Goal: Task Accomplishment & Management: Use online tool/utility

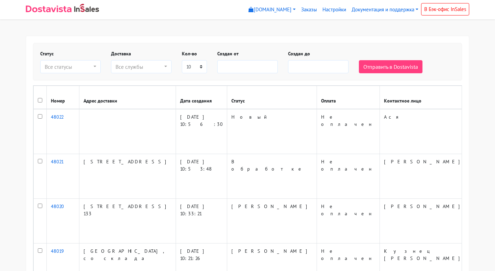
select select
click at [74, 69] on div "Все статусы" at bounding box center [68, 67] width 47 height 8
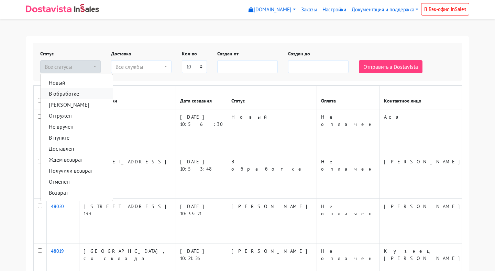
click at [73, 89] on link "В обработке" at bounding box center [77, 93] width 72 height 11
select select "v-obrabotke"
click at [81, 104] on link "Согласован" at bounding box center [77, 104] width 72 height 11
click at [146, 70] on div "Все службы" at bounding box center [138, 67] width 47 height 8
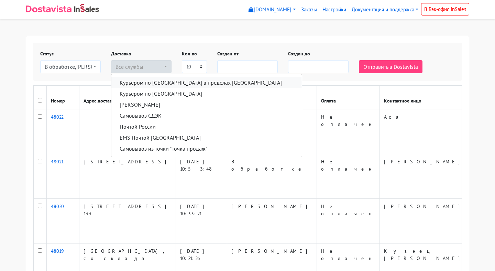
click at [146, 80] on span "Курьером по [GEOGRAPHIC_DATA] в пределах [GEOGRAPHIC_DATA]" at bounding box center [201, 82] width 162 height 8
select select "124456"
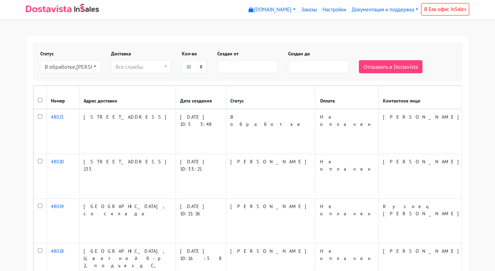
select select
click at [191, 66] on select "5 10 20 50 75 100" at bounding box center [194, 66] width 25 height 13
select select "50"
click at [182, 60] on select "5 10 20 50 75 100" at bounding box center [194, 66] width 25 height 13
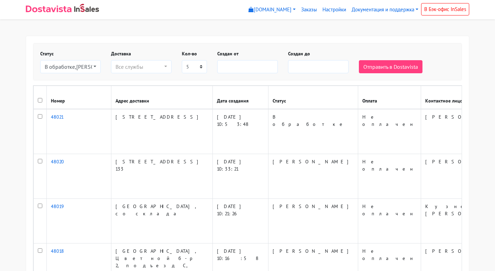
select select
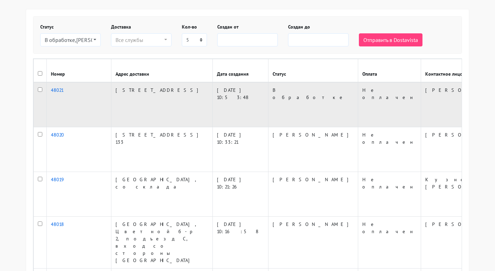
scroll to position [41, 0]
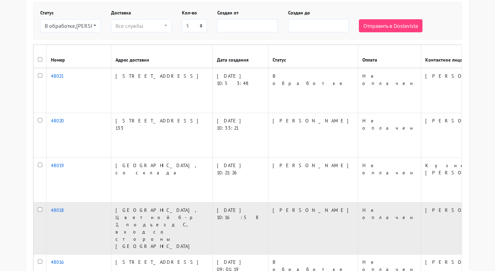
click at [38, 207] on input "checkbox" at bounding box center [40, 209] width 4 height 4
checkbox input "true"
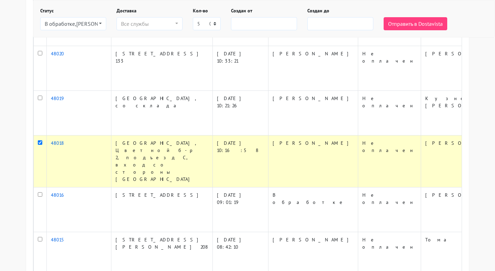
scroll to position [111, 0]
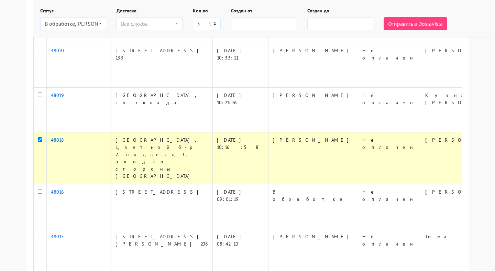
checkbox input "true"
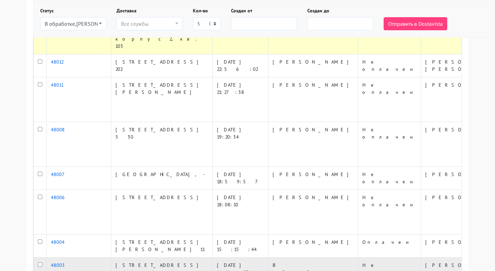
scroll to position [407, 0]
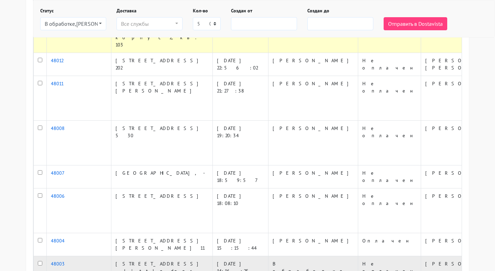
click at [42, 261] on input "checkbox" at bounding box center [40, 263] width 4 height 4
checkbox input "true"
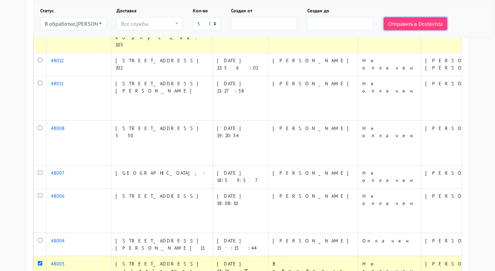
click at [386, 21] on button "Отправить в Dostavista" at bounding box center [416, 23] width 64 height 13
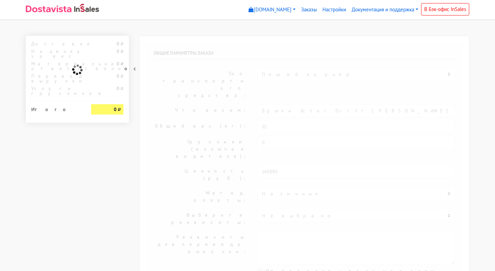
select select "11:00"
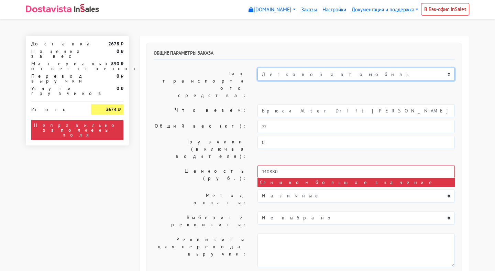
click at [285, 75] on select "Пеший курьер Легковой автомобиль Каблук (до 700 кг) Микроавтобус / портер (до 1…" at bounding box center [355, 74] width 197 height 13
click at [257, 68] on select "Пеший курьер Легковой автомобиль Каблук (до 700 кг) Микроавтобус / портер (до 1…" at bounding box center [355, 74] width 197 height 13
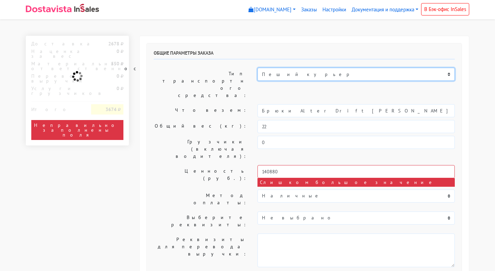
select select "7"
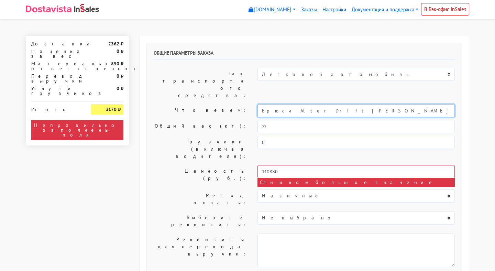
click at [280, 104] on input "Брюки Alter Drift Wood (14 лет)" at bounding box center [355, 110] width 197 height 13
type input "одежда"
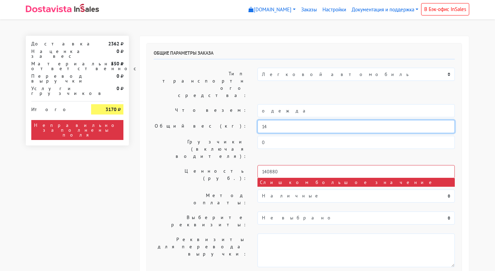
type input "14"
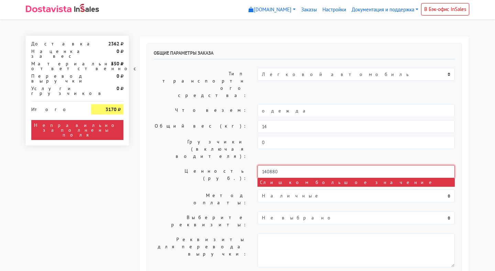
click at [283, 165] on input "140880" at bounding box center [355, 171] width 197 height 13
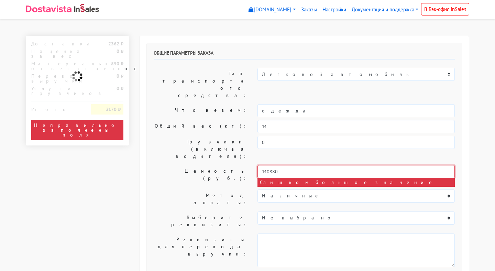
click at [283, 165] on input "140880" at bounding box center [355, 171] width 197 height 13
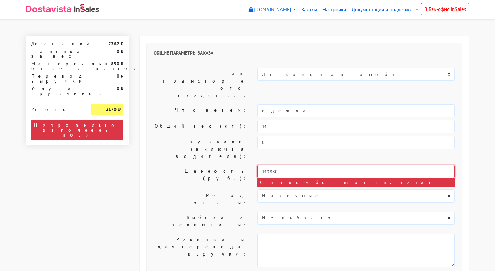
click at [283, 165] on input "140880" at bounding box center [355, 171] width 197 height 13
type input "48400"
click at [179, 153] on div "Общие параметры заказа Тип транспортного средства: Пеший курьер Легковой автомо…" at bounding box center [304, 172] width 315 height 258
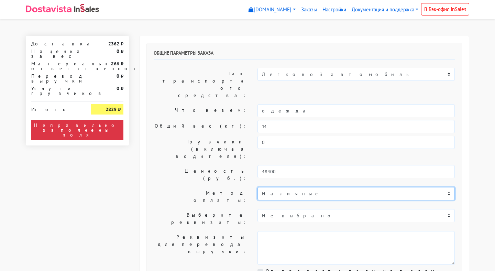
click at [291, 187] on select "Наличные Карта 546938XXXXXX5514" at bounding box center [355, 193] width 197 height 13
select select "4193912"
click at [257, 187] on select "Наличные Карта 546938XXXXXX5514" at bounding box center [355, 193] width 197 height 13
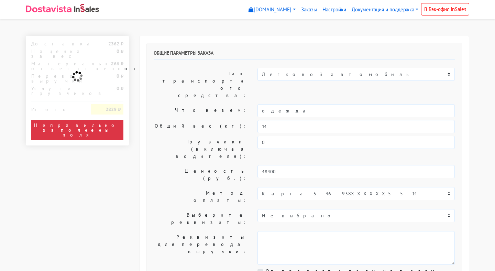
click at [158, 165] on label "Ценность (руб.):" at bounding box center [200, 174] width 104 height 19
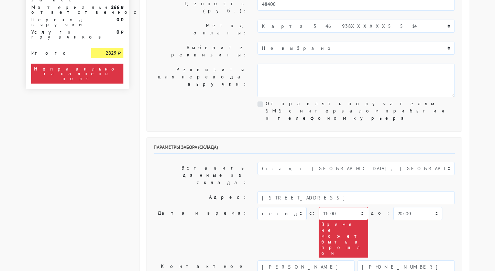
scroll to position [170, 0]
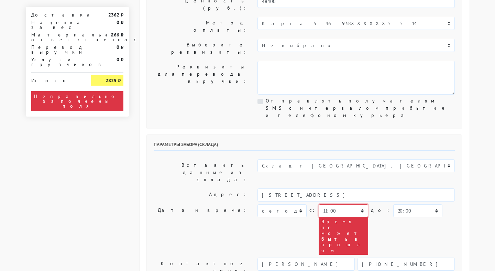
click at [341, 204] on select "00:00 00:30 01:00 01:30 02:00 02:30 03:00 03:30 04:00 04:30 05:00 05:30 06:00 0…" at bounding box center [343, 210] width 49 height 13
select select "13:00"
click at [319, 204] on select "00:00 00:30 01:00 01:30 02:00 02:30 03:00 03:30 04:00 04:30 05:00 05:30 06:00 0…" at bounding box center [343, 210] width 49 height 13
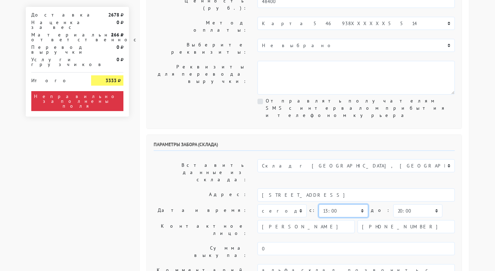
click at [331, 204] on select "00:00 00:30 01:00 01:30 02:00 02:30 03:00 03:30 04:00 04:30 05:00 05:30 06:00 0…" at bounding box center [343, 210] width 49 height 13
click at [400, 204] on select "00:00 00:30 01:00 01:30 02:00 02:30 03:00 03:30 04:00 04:30 05:00 05:30 06:00 0…" at bounding box center [417, 210] width 49 height 13
select select "14:00"
click at [393, 204] on select "00:00 00:30 01:00 01:30 02:00 02:30 03:00 03:30 04:00 04:30 05:00 05:30 06:00 0…" at bounding box center [417, 210] width 49 height 13
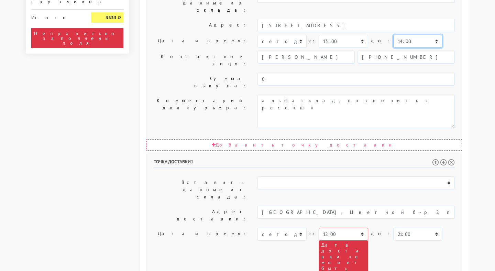
scroll to position [356, 0]
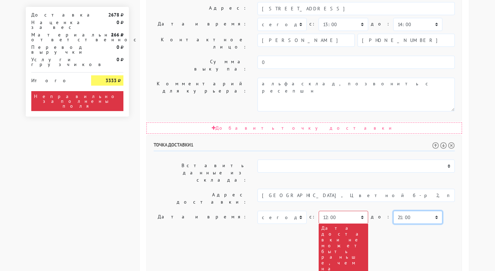
click at [397, 211] on select "00:00 00:30 01:00 01:30 02:00 02:30 03:00 03:30 04:00 04:30 05:00 05:30 06:00 0…" at bounding box center [417, 217] width 49 height 13
select select "15:00"
click at [393, 211] on select "00:00 00:30 01:00 01:30 02:00 02:30 03:00 03:30 04:00 04:30 05:00 05:30 06:00 0…" at bounding box center [417, 217] width 49 height 13
click at [341, 211] on select "00:00 00:30 01:00 01:30 02:00 02:30 03:00 03:30 04:00 04:30 05:00 05:30 06:00 0…" at bounding box center [343, 217] width 49 height 13
select select "13:00"
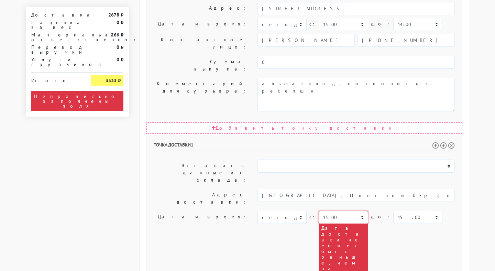
click at [319, 211] on select "00:00 00:30 01:00 01:30 02:00 02:30 03:00 03:30 04:00 04:30 05:00 05:30 06:00 0…" at bounding box center [343, 217] width 49 height 13
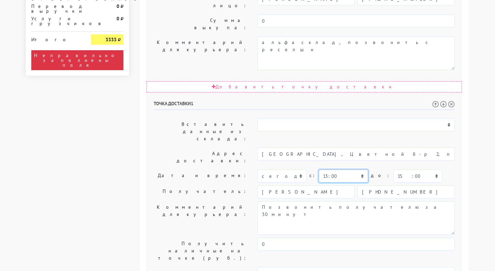
scroll to position [402, 0]
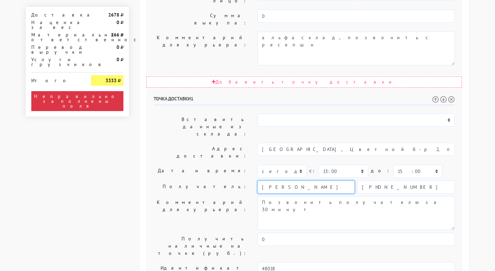
click at [273, 180] on input "Бирюкова Катерина" at bounding box center [305, 186] width 97 height 13
type input "Катерина"
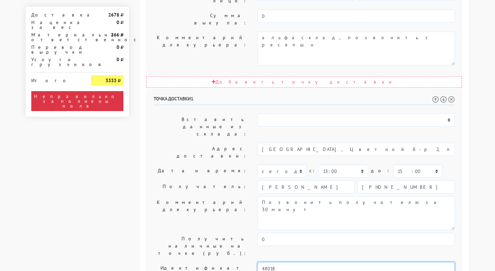
click at [267, 262] on input "48018" at bounding box center [355, 268] width 197 height 13
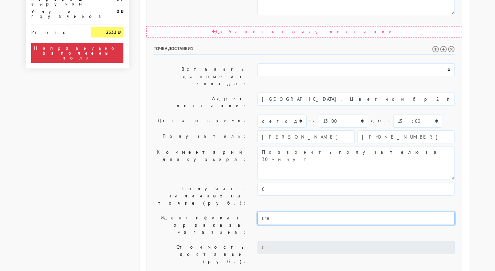
scroll to position [500, 0]
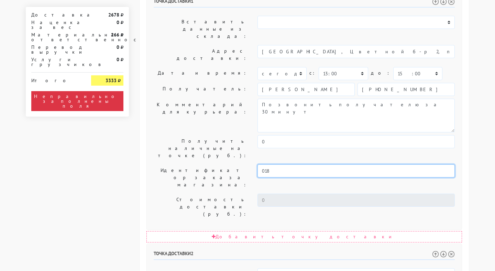
type input "018"
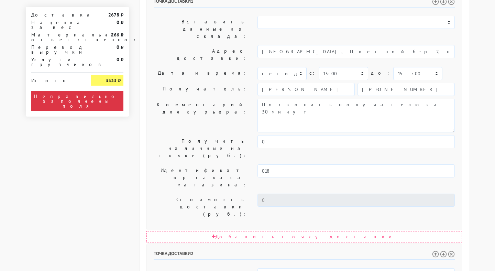
select select "13:00"
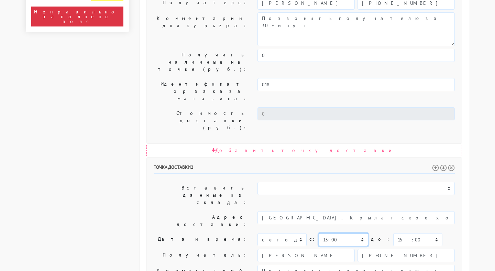
scroll to position [588, 0]
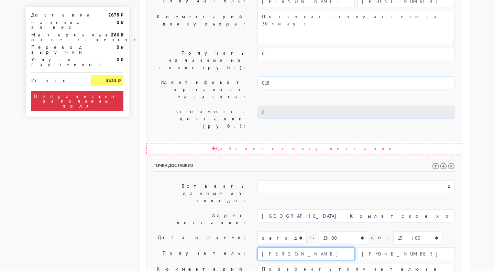
click at [266, 247] on input "Арабян Наира" at bounding box center [305, 253] width 97 height 13
type input "Наира"
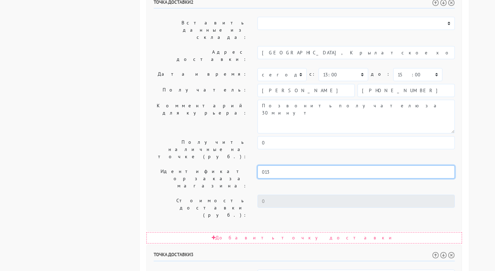
scroll to position [753, 0]
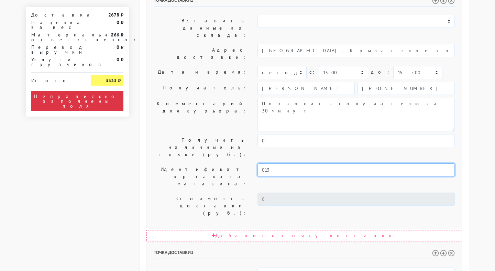
type input "013"
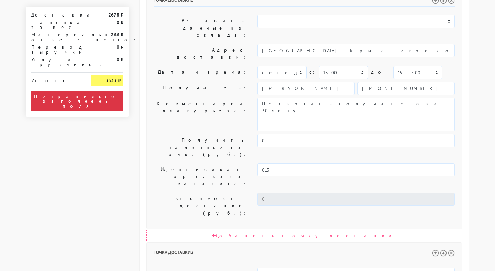
select select "16:00"
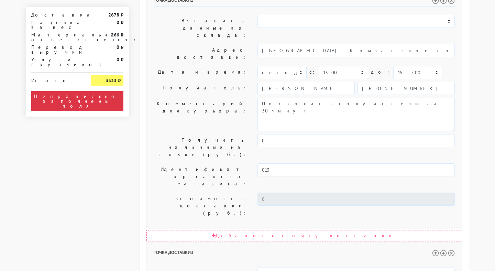
select select "13:00"
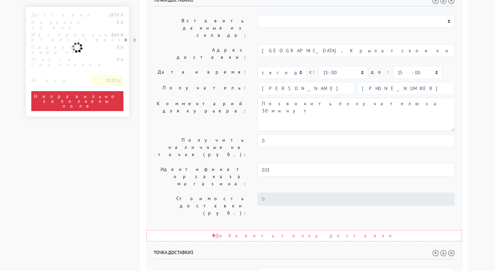
scroll to position [748, 0]
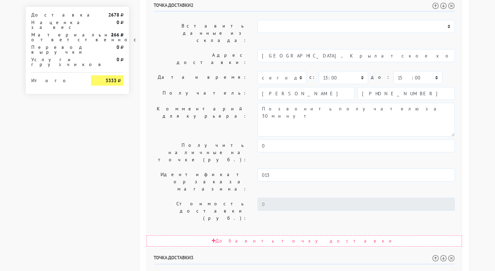
type input "Наташа"
click at [435, 255] on img at bounding box center [435, 258] width 7 height 7
select select "13:00"
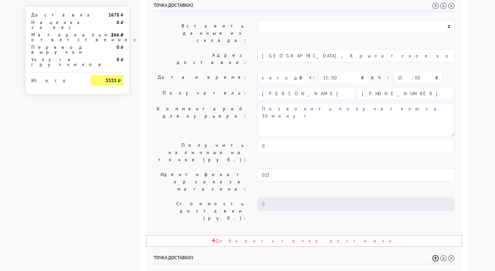
select select "16:00"
select select "13:00"
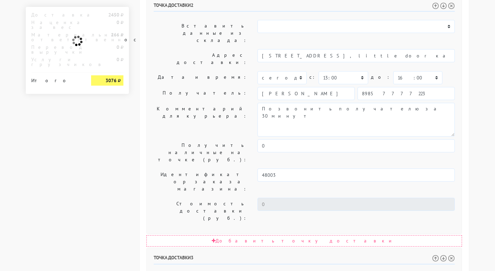
scroll to position [0, 0]
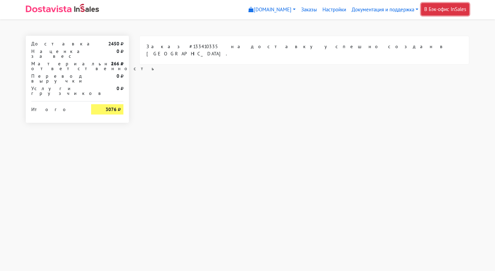
click at [439, 10] on link "В Бэк-офис InSales" at bounding box center [445, 9] width 48 height 12
click at [308, 10] on link "Заказы" at bounding box center [308, 9] width 21 height 13
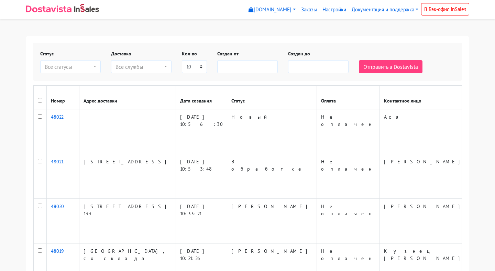
select select
click at [71, 66] on div "Все статусы" at bounding box center [68, 67] width 47 height 8
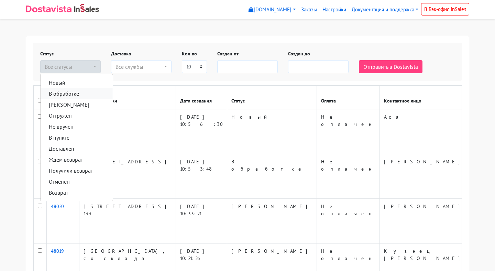
click at [70, 89] on span "В обработке" at bounding box center [64, 93] width 30 height 8
select select "v-obrabotke"
click at [69, 105] on span "[PERSON_NAME]" at bounding box center [69, 104] width 41 height 8
click at [158, 63] on div "Все службы" at bounding box center [138, 67] width 47 height 8
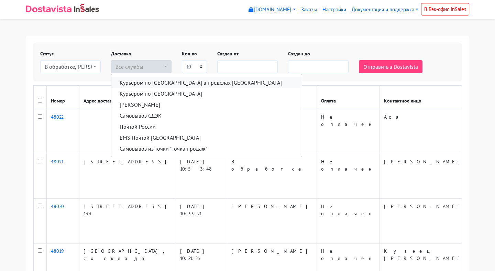
click at [154, 86] on span "Курьером по [GEOGRAPHIC_DATA] в пределах [GEOGRAPHIC_DATA]" at bounding box center [201, 82] width 162 height 8
select select "124456"
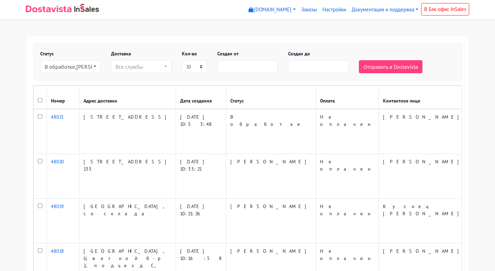
select select
click at [195, 68] on select "5 10 20 50 75 100" at bounding box center [194, 66] width 25 height 13
select select "50"
click at [182, 60] on select "5 10 20 50 75 100" at bounding box center [194, 66] width 25 height 13
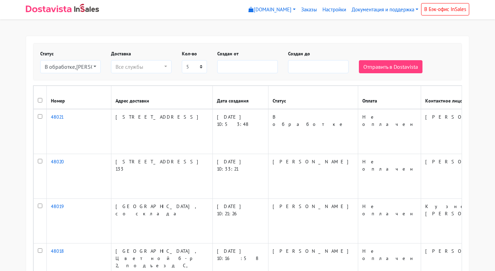
select select
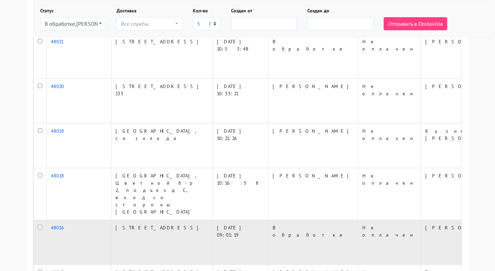
scroll to position [83, 0]
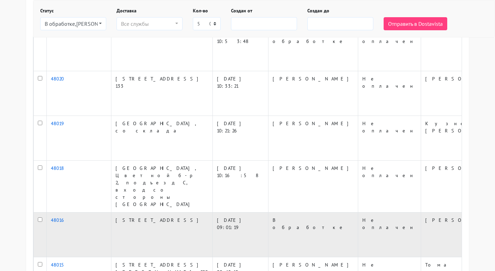
click at [41, 217] on input "checkbox" at bounding box center [40, 219] width 4 height 4
checkbox input "true"
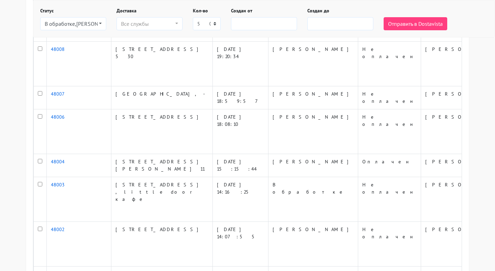
scroll to position [536, 0]
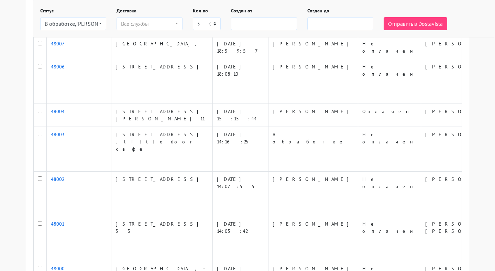
checkbox input "true"
drag, startPoint x: 40, startPoint y: 96, endPoint x: 136, endPoint y: 16, distance: 124.9
click at [136, 16] on div "Статус Новый В обработке Согласован Отгружен Не вручен В пункте Доставлен Ждем …" at bounding box center [247, 218] width 443 height 1436
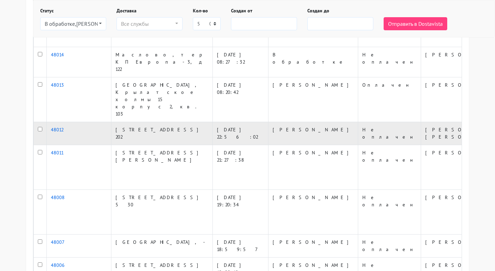
scroll to position [0, 0]
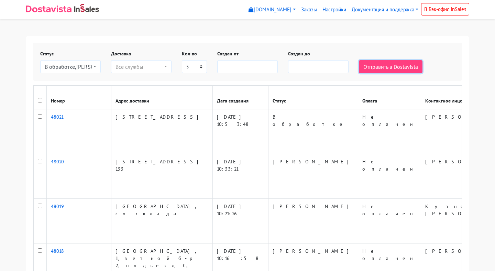
click at [378, 62] on button "Отправить в Dostavista" at bounding box center [391, 66] width 64 height 13
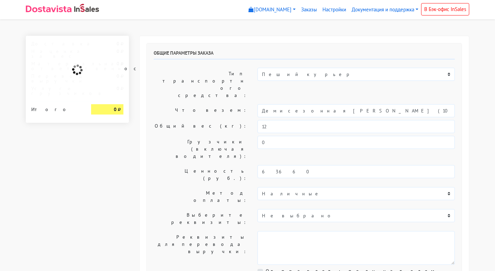
select select "11:00"
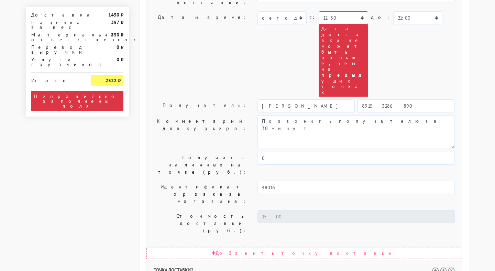
scroll to position [581, 0]
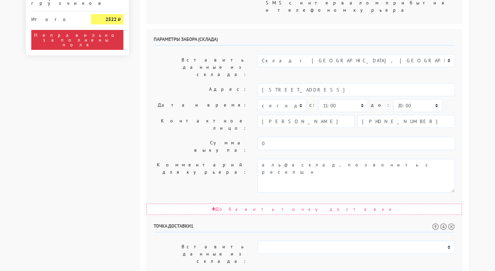
scroll to position [304, 0]
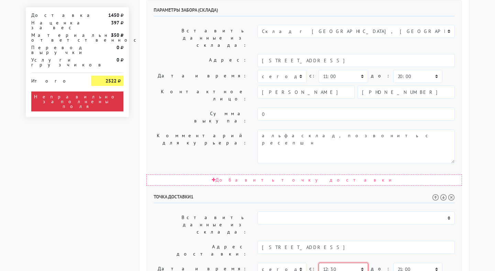
click at [335, 263] on select "00:00 00:30 01:00 01:30 02:00 02:30 03:00 03:30 04:00 04:30 05:00 05:30 06:00 0…" at bounding box center [343, 269] width 49 height 13
select select "13:00"
click at [319, 263] on select "00:00 00:30 01:00 01:30 02:00 02:30 03:00 03:30 04:00 04:30 05:00 05:30 06:00 0…" at bounding box center [343, 269] width 49 height 13
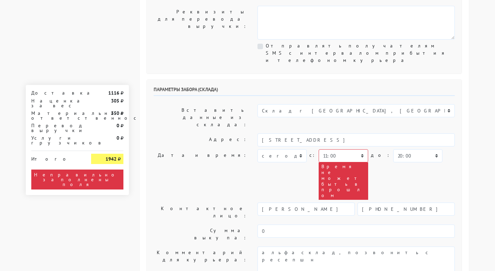
scroll to position [218, 0]
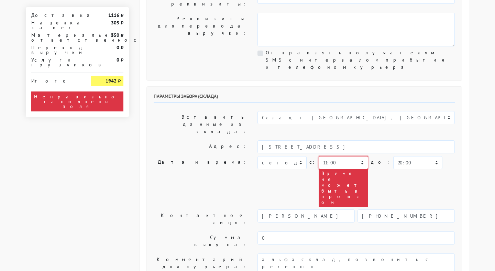
click at [336, 156] on select "00:00 00:30 01:00 01:30 02:00 02:30 03:00 03:30 04:00 04:30 05:00 05:30 06:00 0…" at bounding box center [343, 162] width 49 height 13
select select "13:30"
click at [319, 156] on select "00:00 00:30 01:00 01:30 02:00 02:30 03:00 03:30 04:00 04:30 05:00 05:30 06:00 0…" at bounding box center [343, 162] width 49 height 13
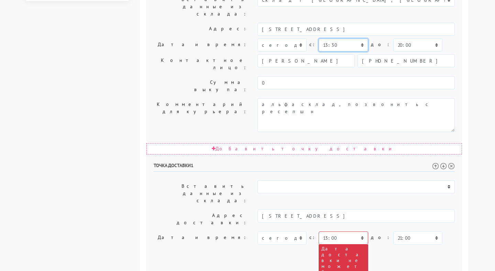
scroll to position [340, 0]
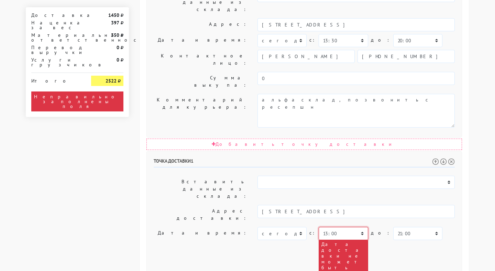
click at [333, 227] on select "00:00 00:30 01:00 01:30 02:00 02:30 03:00 03:30 04:00 04:30 05:00 05:30 06:00 0…" at bounding box center [343, 233] width 49 height 13
select select "13:30"
click at [319, 227] on select "00:00 00:30 01:00 01:30 02:00 02:30 03:00 03:30 04:00 04:30 05:00 05:30 06:00 0…" at bounding box center [343, 233] width 49 height 13
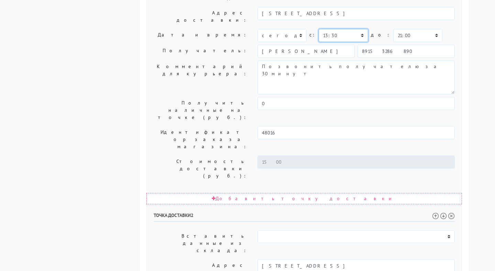
scroll to position [556, 0]
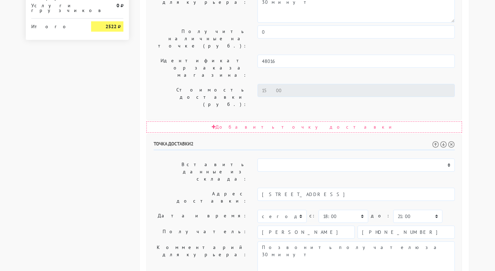
select select
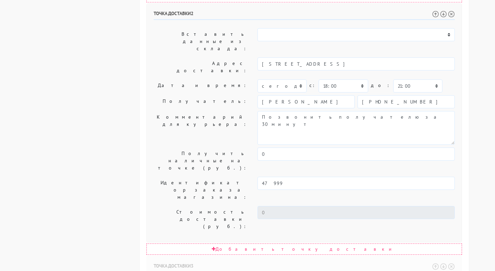
scroll to position [784, 0]
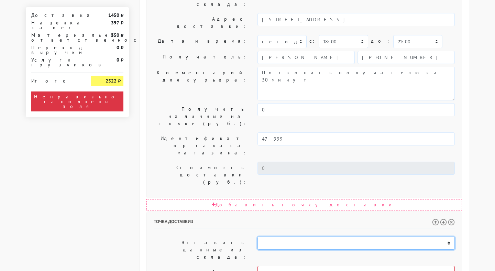
click at [285, 236] on select "Склад г [GEOGRAPHIC_DATA], [GEOGRAPHIC_DATA]" at bounding box center [355, 242] width 197 height 13
select select "802"
click at [257, 236] on select "Склад г [GEOGRAPHIC_DATA], [GEOGRAPHIC_DATA]" at bounding box center [355, 242] width 197 height 13
type input "[STREET_ADDRESS]"
select select "11:00"
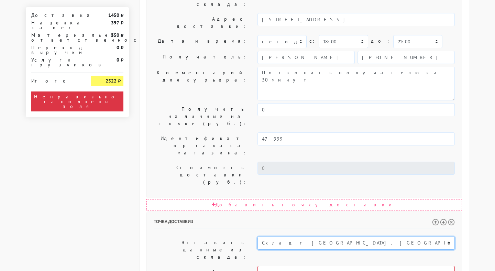
select select "20:00"
type input "[PERSON_NAME]"
type input "[PHONE_NUMBER]"
type textarea "альфасклад, позвонить с ресепшн"
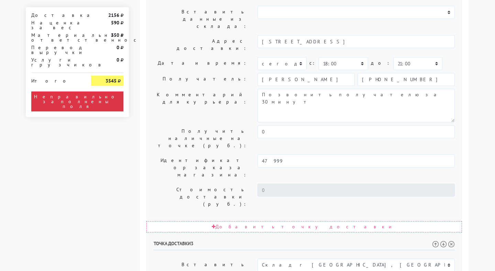
select select "17:00"
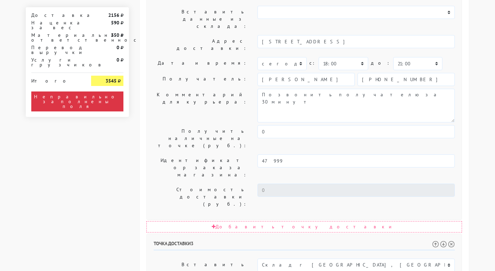
select select "[DATE]"
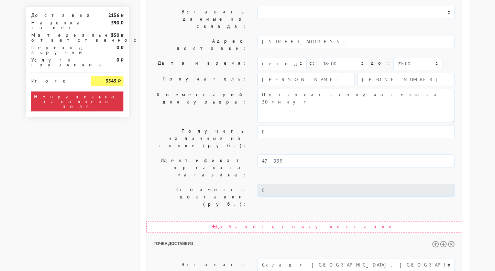
click at [450, 241] on img at bounding box center [451, 244] width 7 height 7
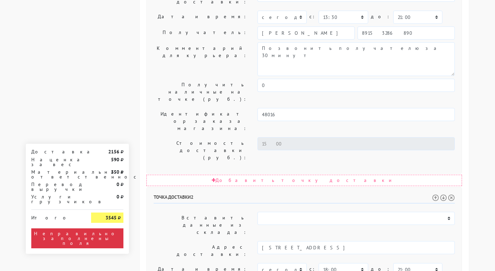
scroll to position [556, 0]
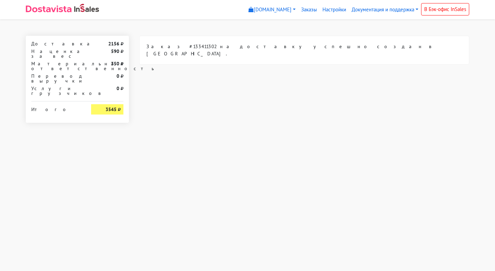
scroll to position [0, 0]
